Goal: Transaction & Acquisition: Purchase product/service

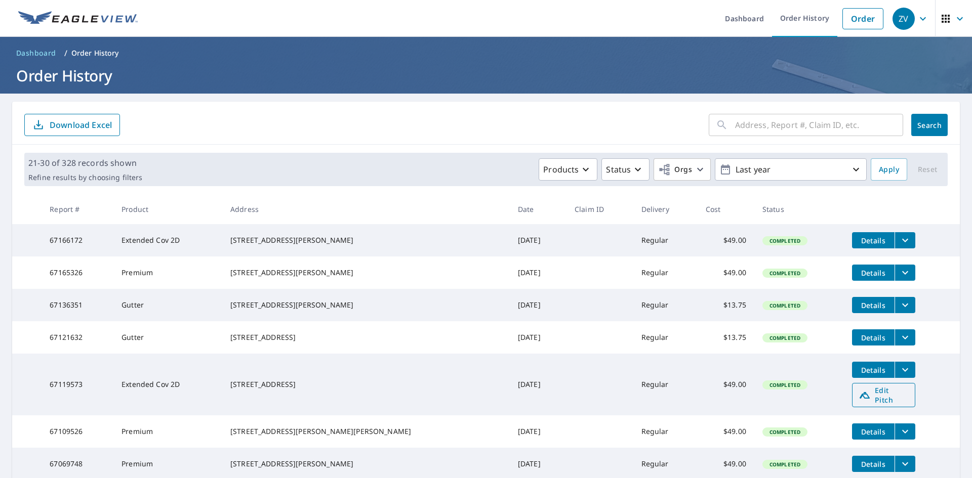
click at [860, 405] on span "Edit Pitch" at bounding box center [883, 395] width 50 height 19
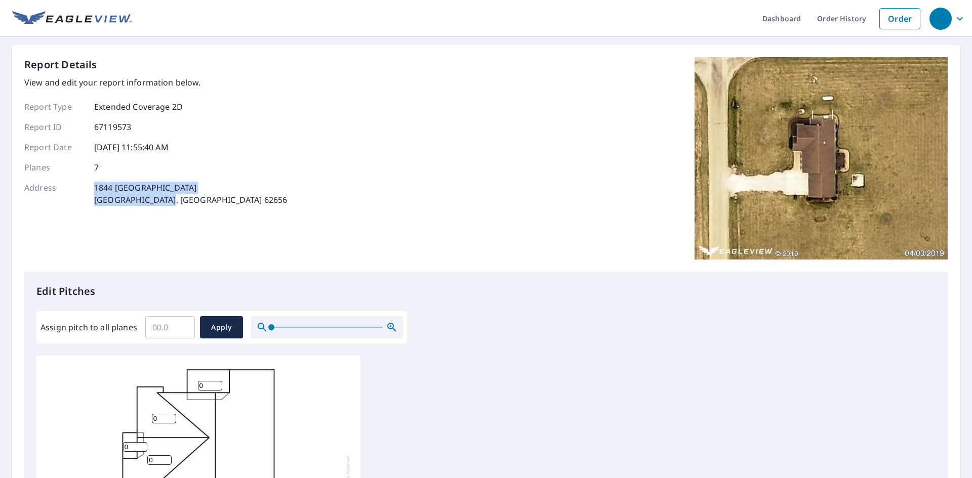
drag, startPoint x: 132, startPoint y: 201, endPoint x: 94, endPoint y: 190, distance: 38.9
click at [94, 190] on div "Address 1844 2000th Ave Lincoln, IL 62656" at bounding box center [155, 194] width 263 height 24
copy p "1844 2000th Ave Lincoln, IL 62656"
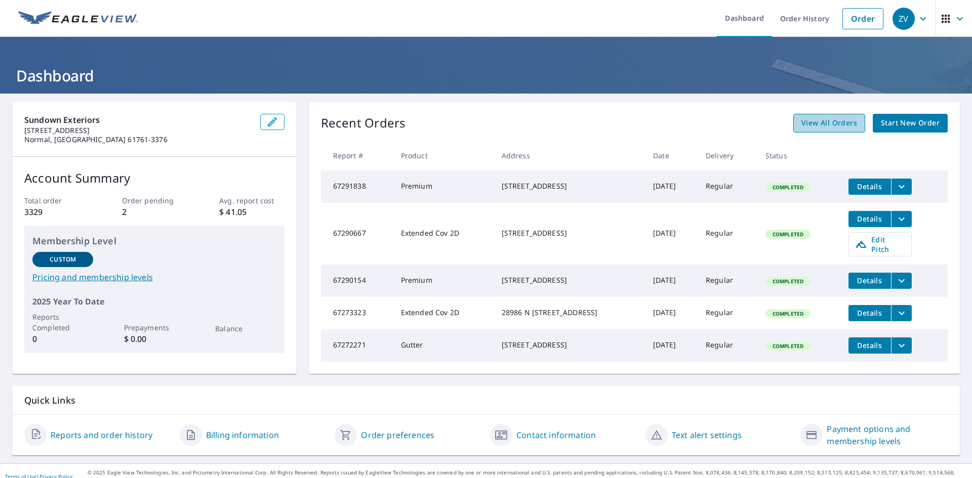
click at [841, 126] on span "View All Orders" at bounding box center [829, 123] width 56 height 13
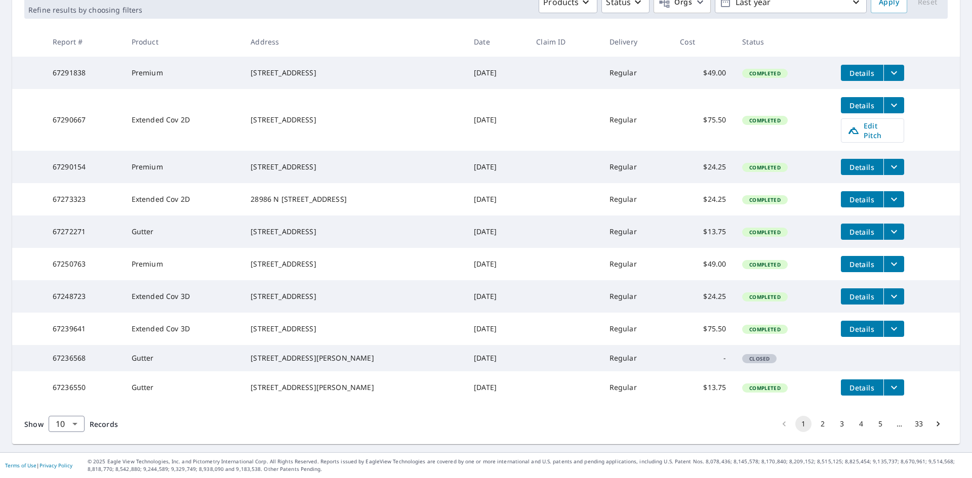
scroll to position [203, 0]
click at [814, 424] on button "2" at bounding box center [822, 424] width 16 height 16
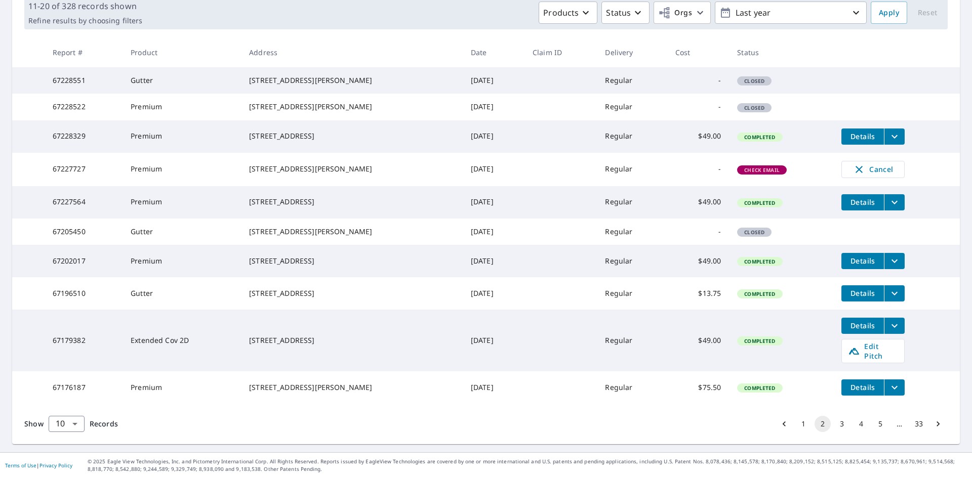
scroll to position [202, 0]
click at [834, 424] on button "3" at bounding box center [842, 424] width 16 height 16
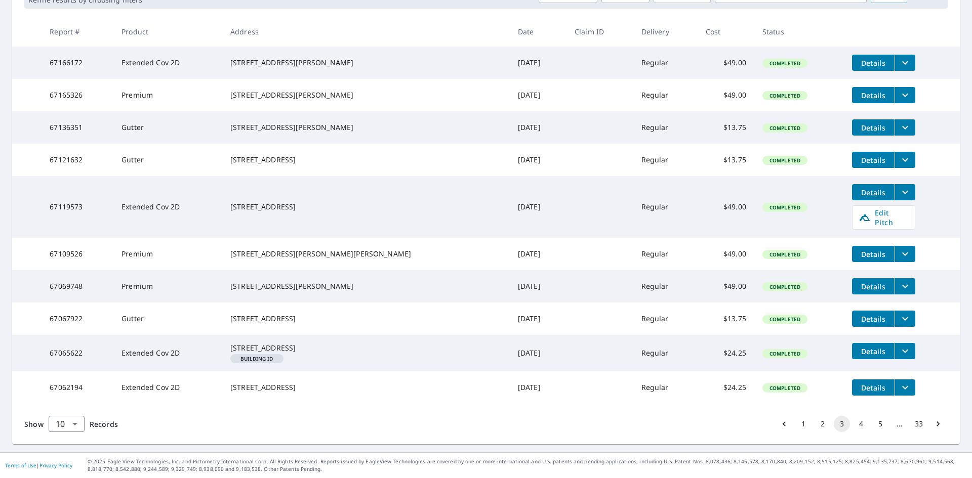
scroll to position [202, 0]
click at [853, 432] on button "4" at bounding box center [861, 424] width 16 height 16
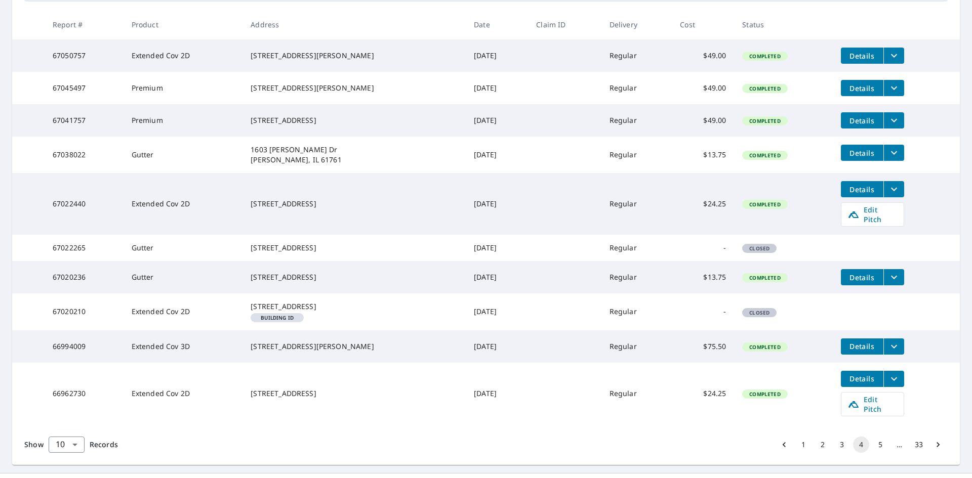
scroll to position [202, 0]
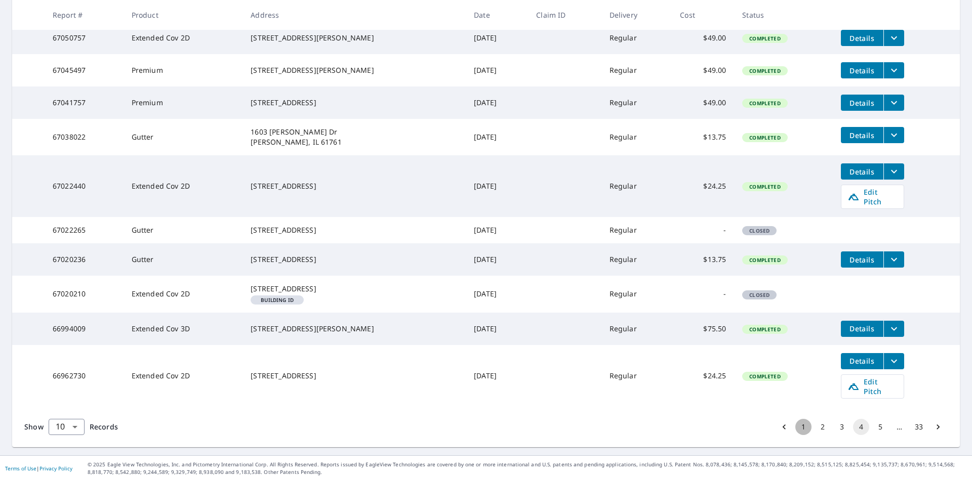
click at [795, 435] on button "1" at bounding box center [803, 427] width 16 height 16
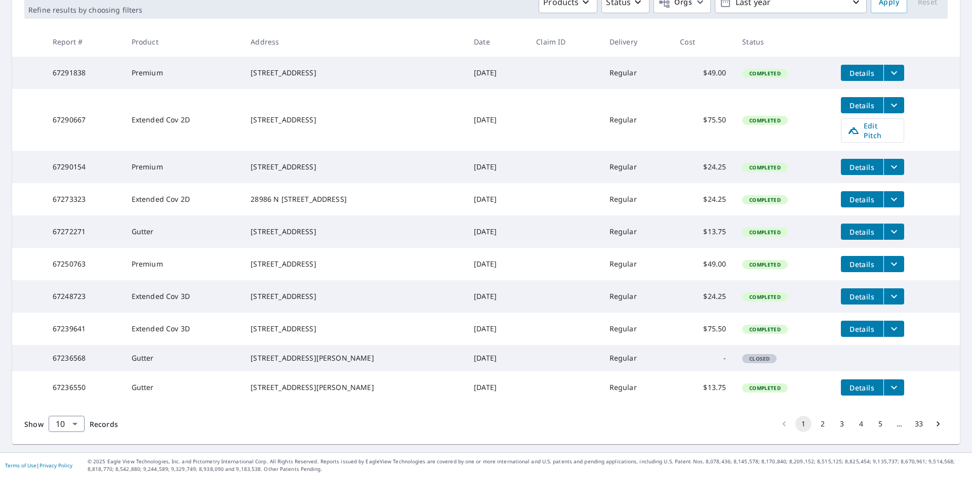
scroll to position [203, 0]
click at [814, 423] on button "2" at bounding box center [822, 424] width 16 height 16
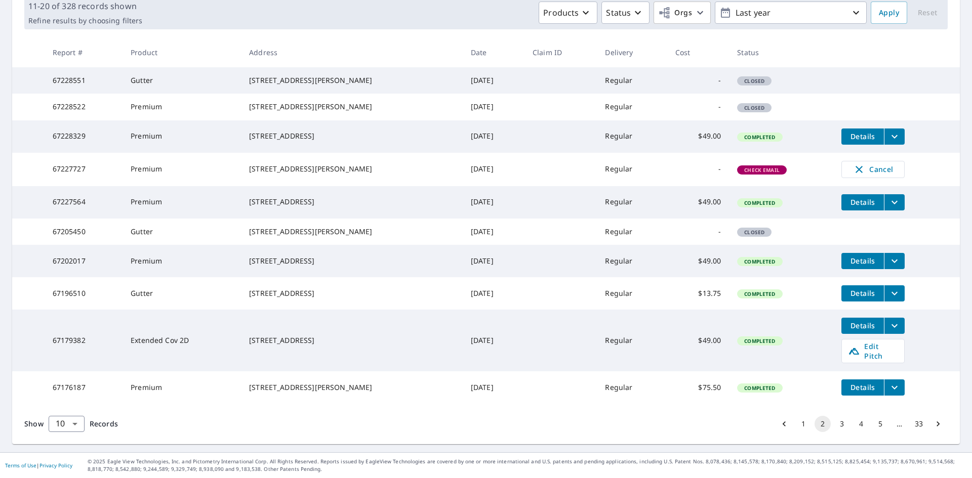
scroll to position [203, 0]
click at [836, 424] on button "3" at bounding box center [842, 424] width 16 height 16
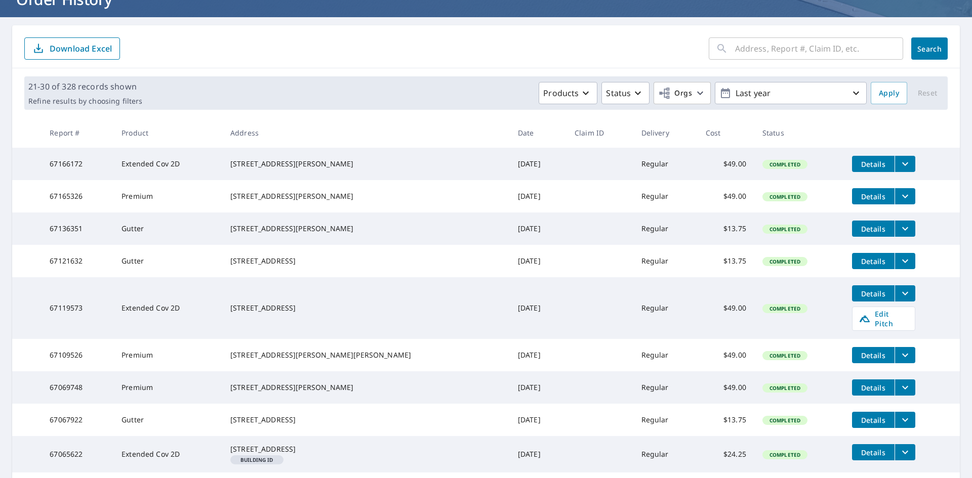
scroll to position [101, 0]
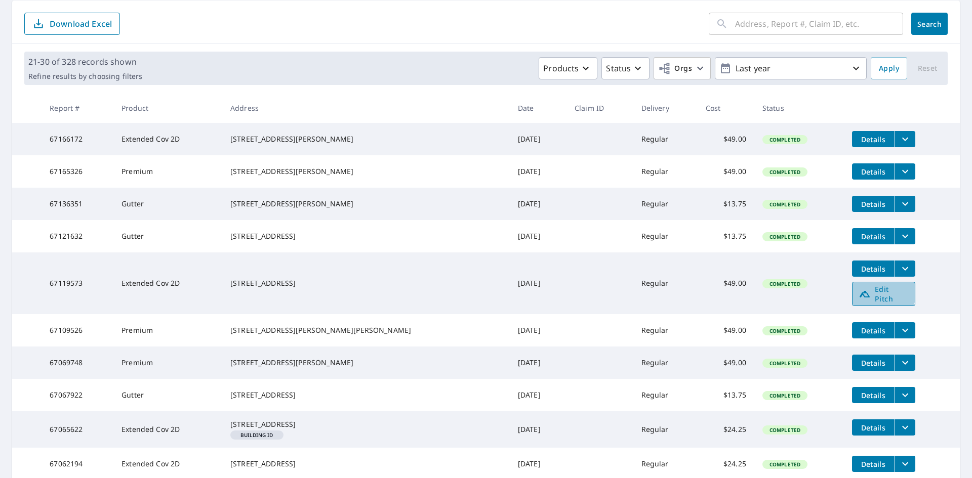
click at [858, 304] on span "Edit Pitch" at bounding box center [883, 293] width 50 height 19
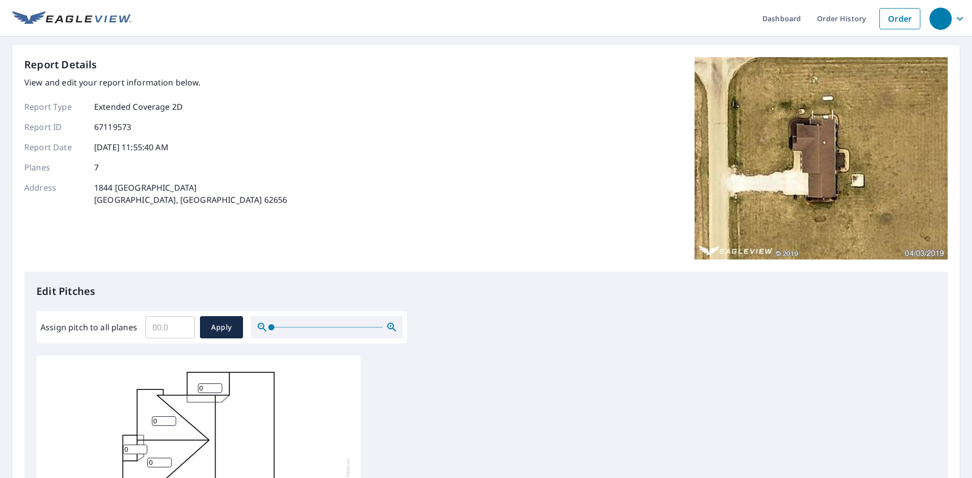
click at [157, 328] on input "Assign pitch to all planes" at bounding box center [170, 327] width 50 height 28
click at [159, 328] on input "Assign pitch to all planes" at bounding box center [170, 327] width 50 height 28
type input "6.0"
click at [224, 321] on span "Apply" at bounding box center [221, 327] width 27 height 13
type input "6.0"
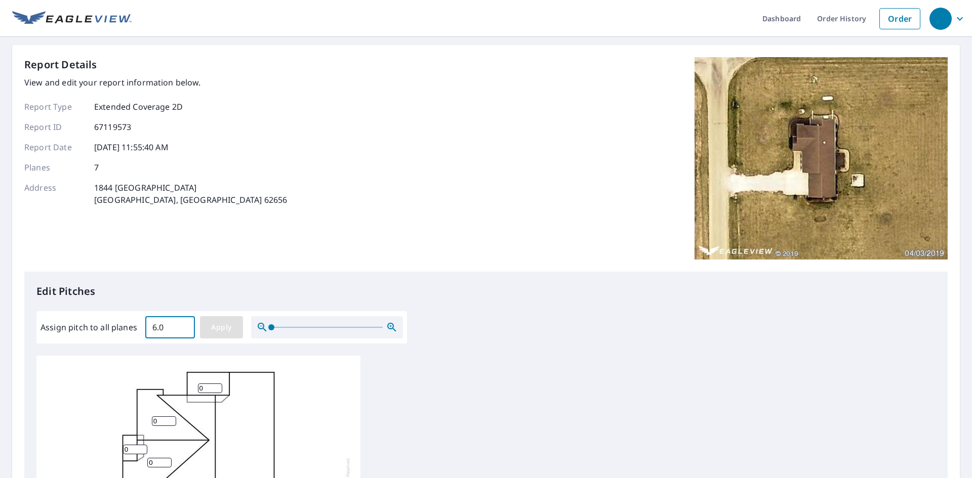
type input "6.0"
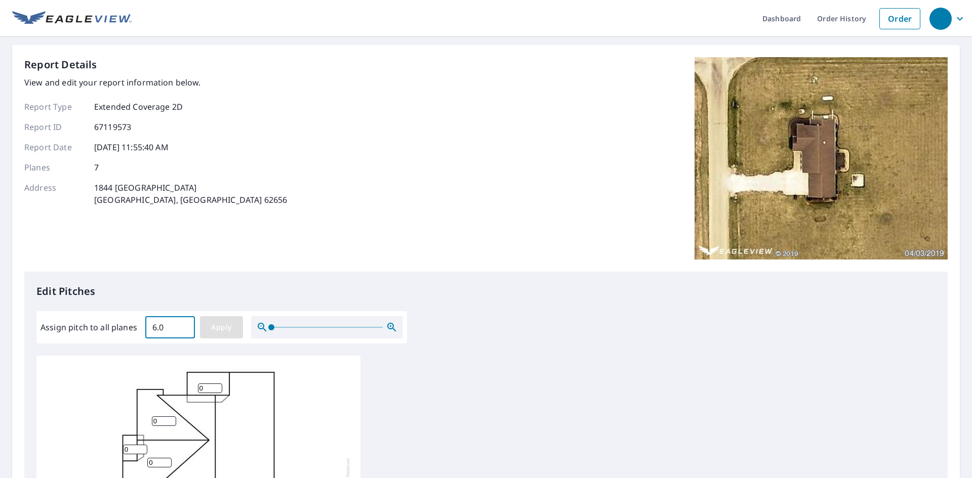
type input "6.0"
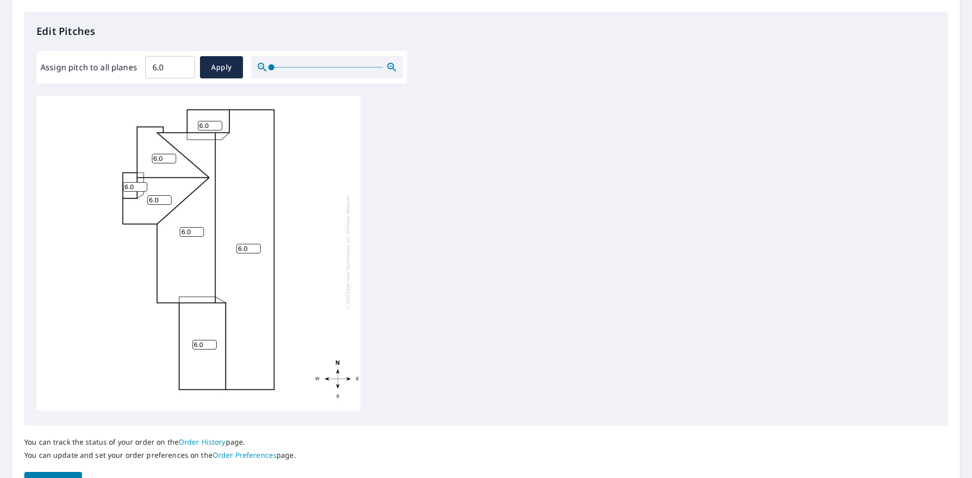
scroll to position [323, 0]
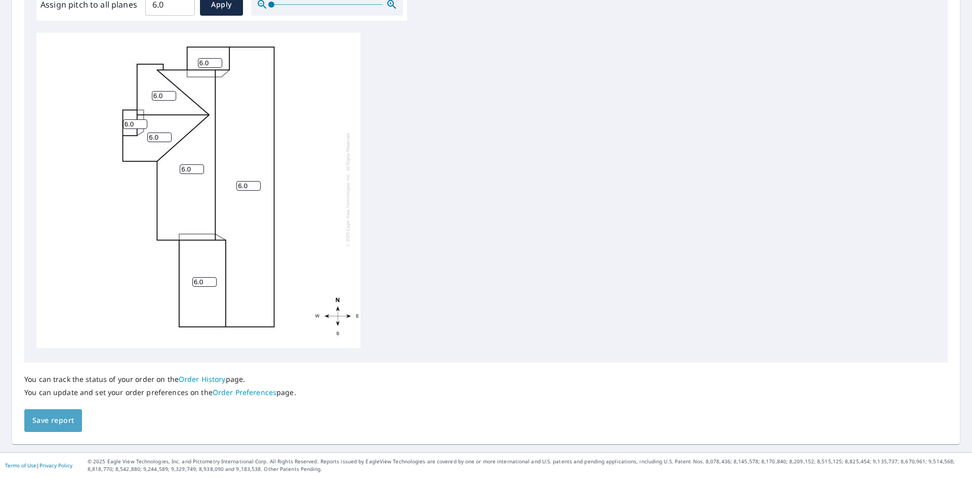
click at [59, 424] on span "Save report" at bounding box center [53, 421] width 42 height 13
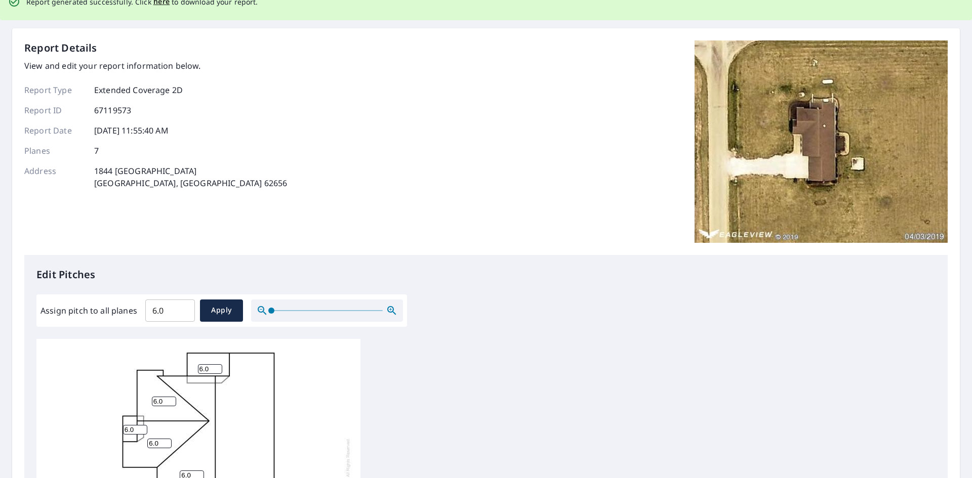
scroll to position [0, 0]
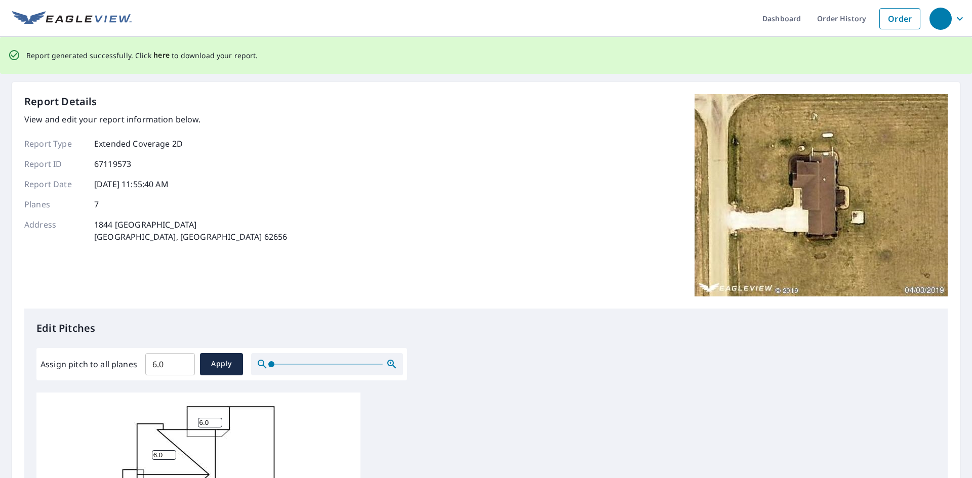
click at [158, 55] on span "here" at bounding box center [161, 55] width 17 height 13
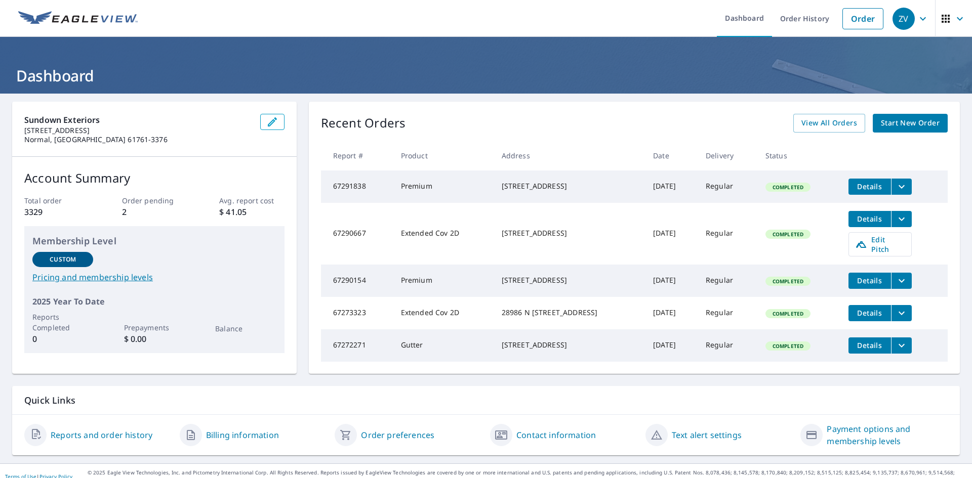
click at [897, 128] on span "Start New Order" at bounding box center [910, 123] width 59 height 13
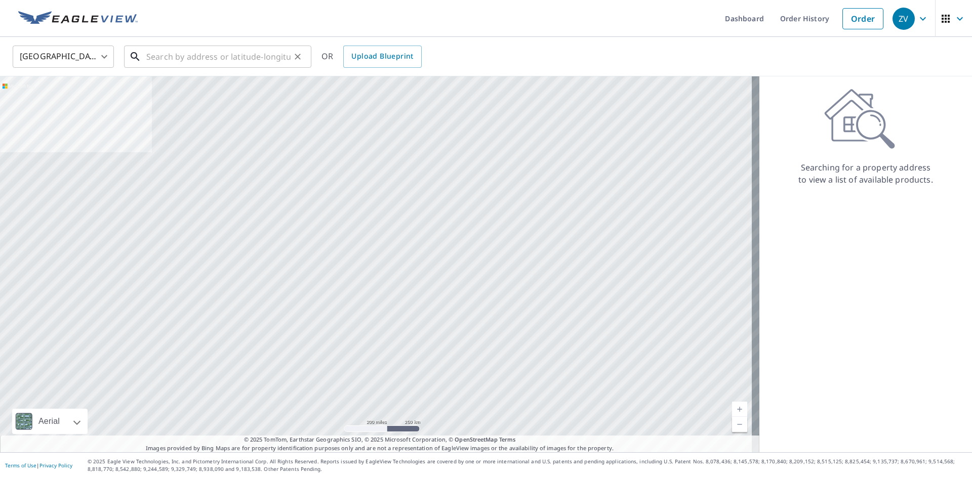
click at [223, 54] on input "text" at bounding box center [218, 57] width 144 height 28
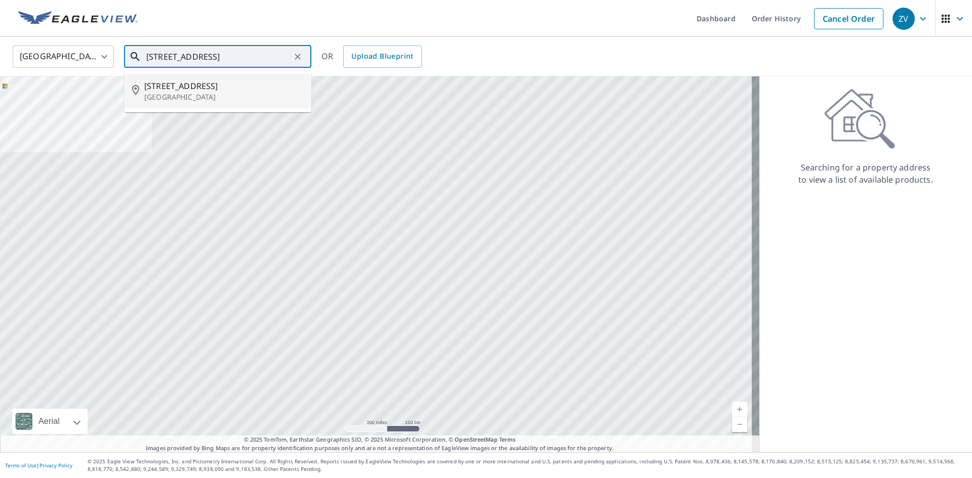
click at [214, 101] on p "Bloomington, IL 61701" at bounding box center [223, 97] width 159 height 10
type input "610 W Walnut St Bloomington, IL 61701"
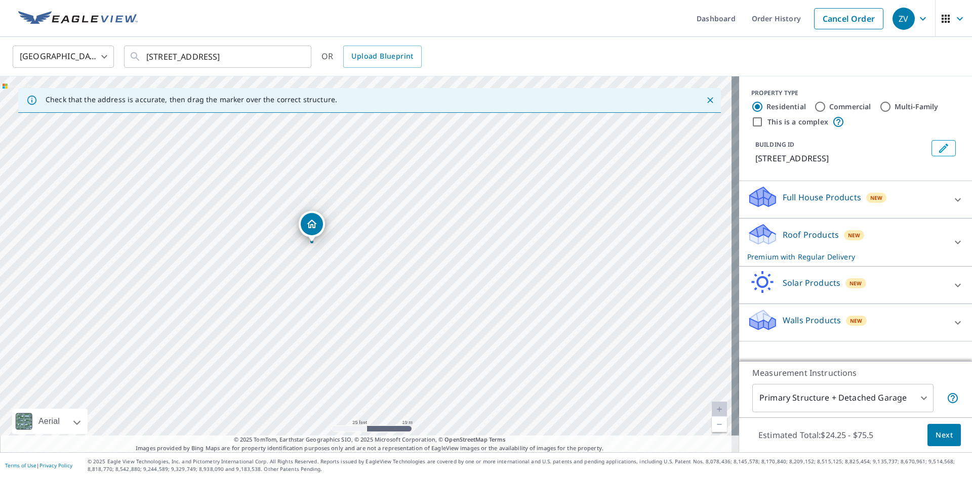
drag, startPoint x: 304, startPoint y: 308, endPoint x: 368, endPoint y: 319, distance: 65.7
click at [368, 319] on div "610 W Walnut St Bloomington, IL 61701" at bounding box center [369, 264] width 739 height 376
click at [952, 239] on icon at bounding box center [958, 242] width 12 height 12
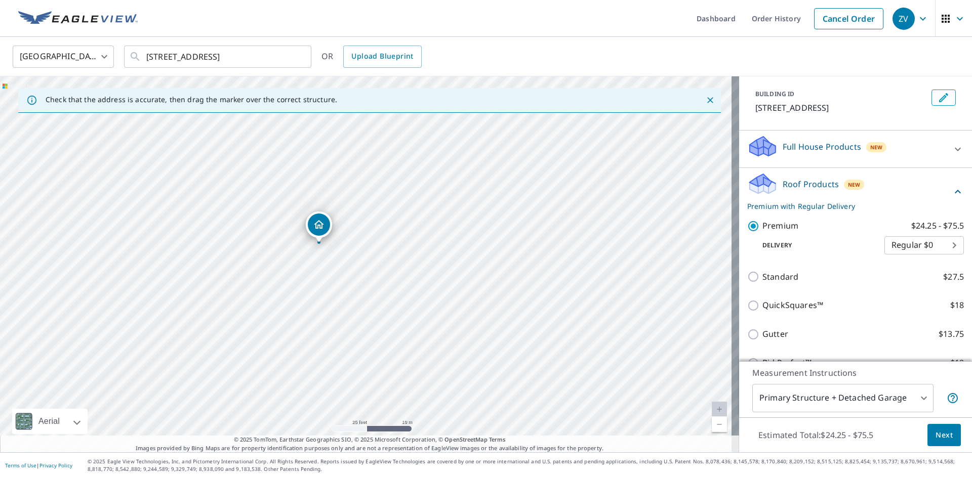
scroll to position [101, 0]
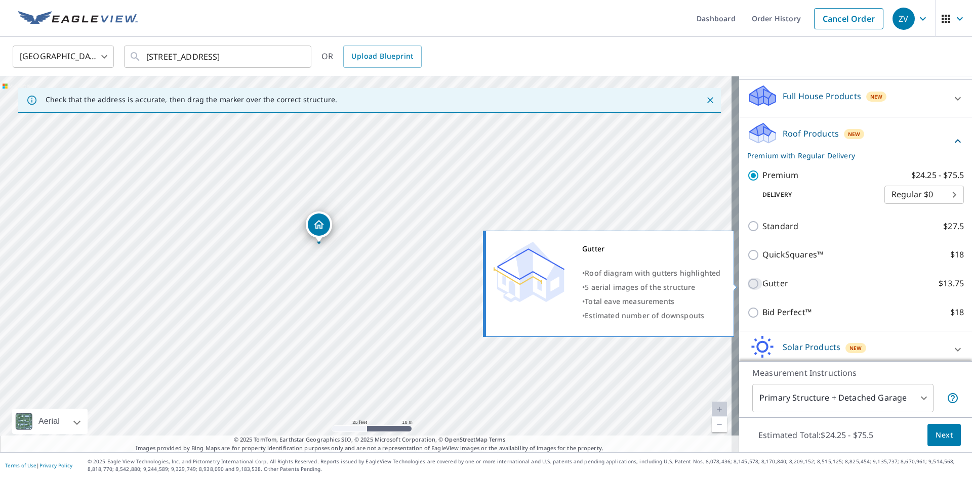
click at [747, 284] on input "Gutter $13.75" at bounding box center [754, 284] width 15 height 12
checkbox input "true"
checkbox input "false"
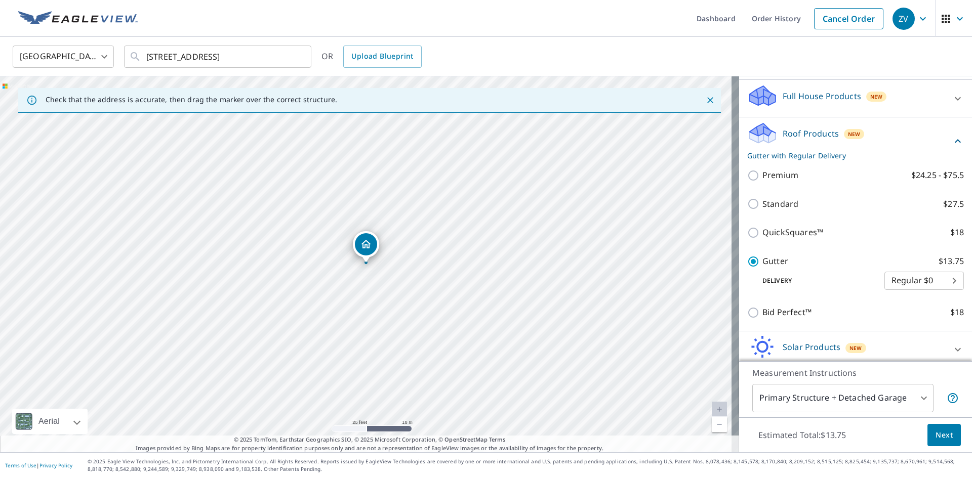
click at [940, 435] on span "Next" at bounding box center [943, 435] width 17 height 13
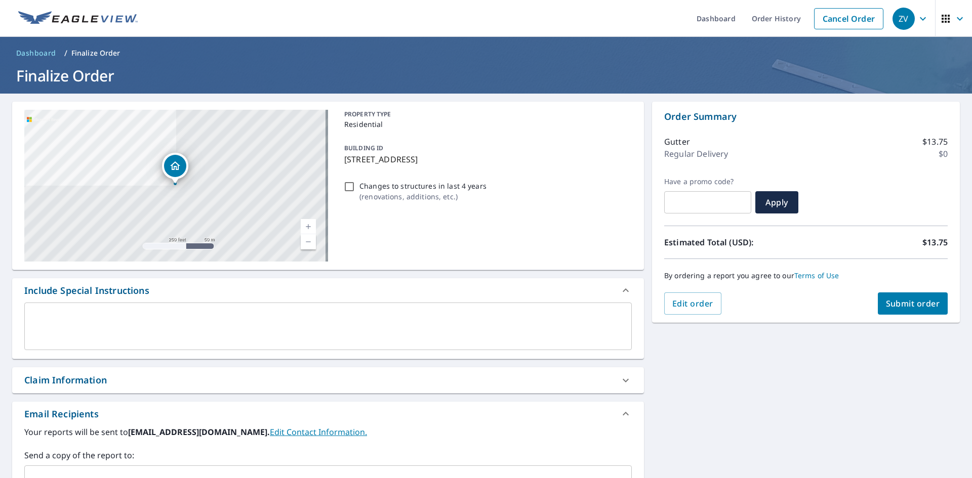
click at [895, 306] on span "Submit order" at bounding box center [913, 303] width 54 height 11
